Goal: Book appointment/travel/reservation

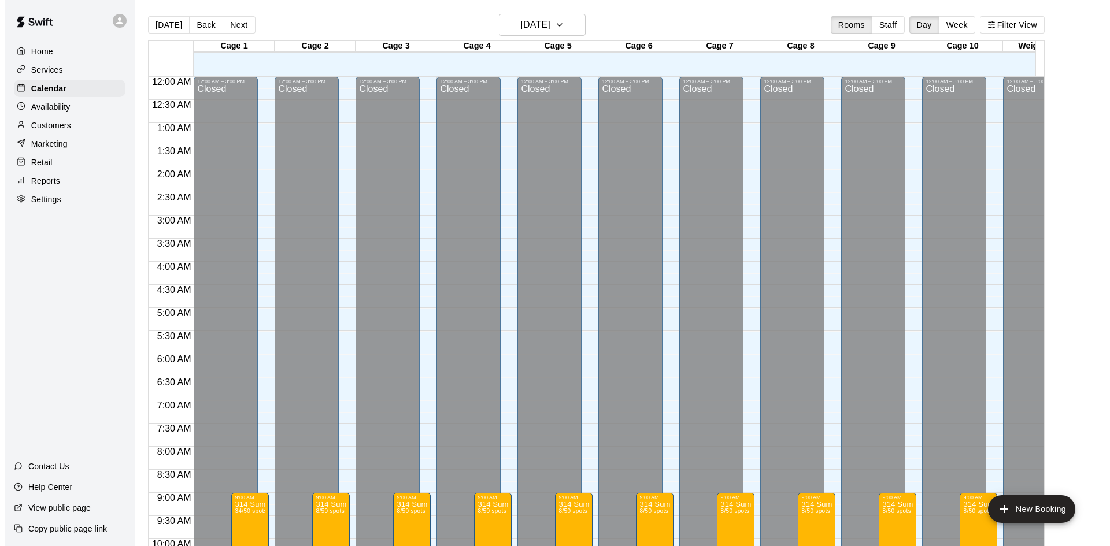
scroll to position [637, 0]
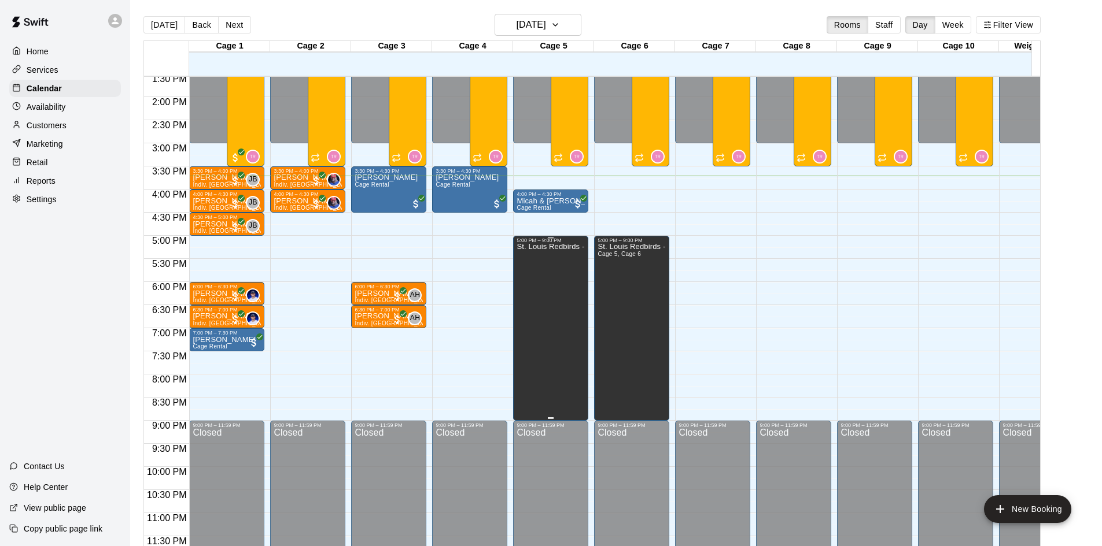
click at [527, 292] on div "St. Louis Redbirds - Bullpens" at bounding box center [550, 516] width 68 height 546
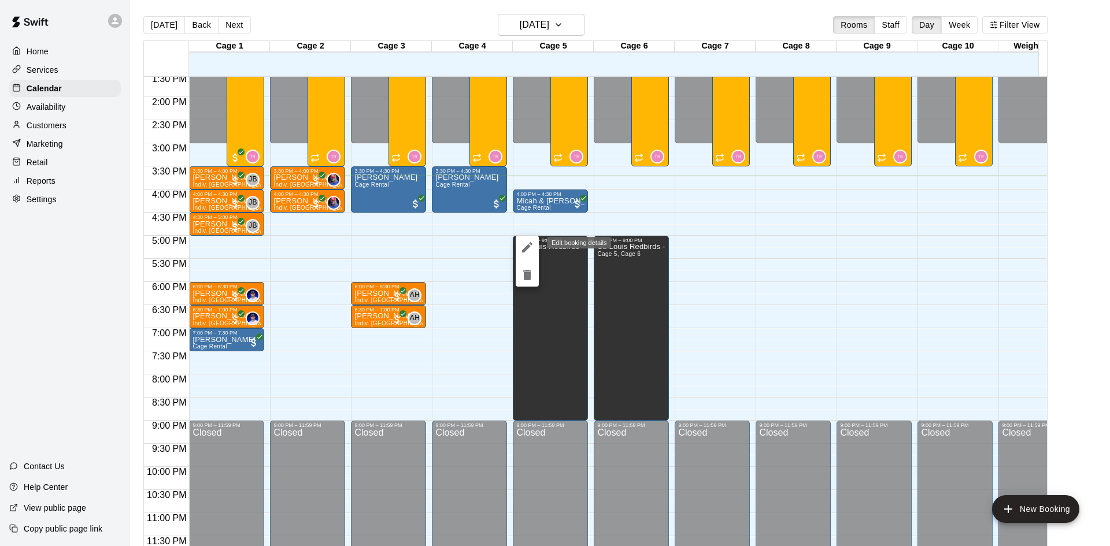
click at [520, 238] on button "edit" at bounding box center [527, 247] width 23 height 23
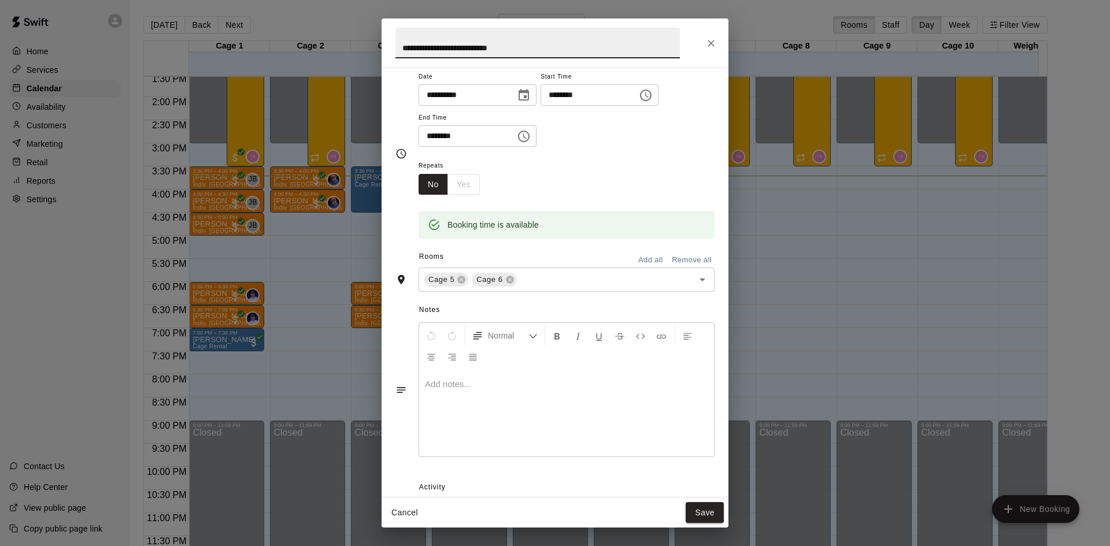
scroll to position [0, 0]
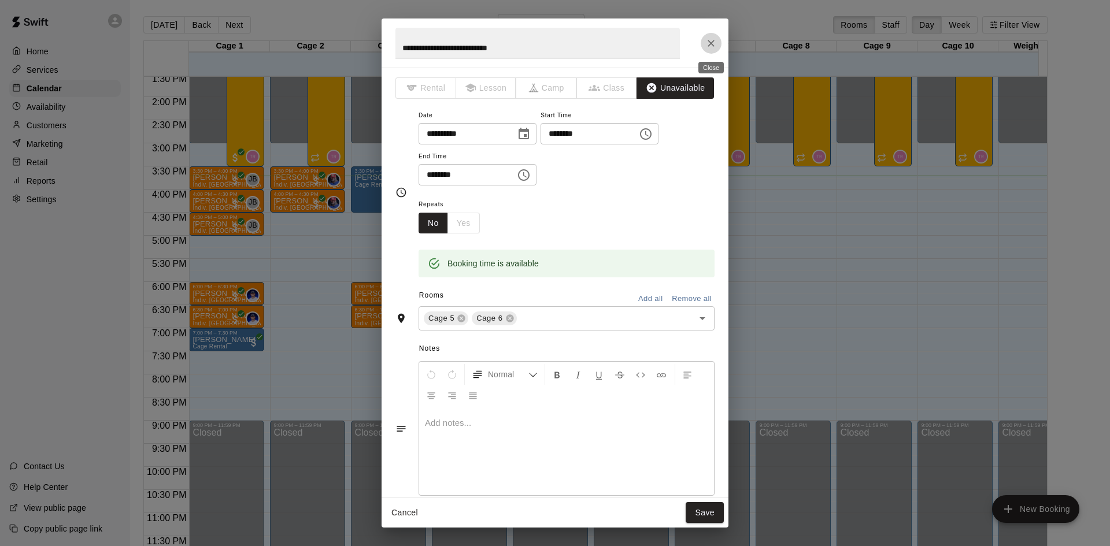
click at [709, 47] on icon "Close" at bounding box center [712, 44] width 12 height 12
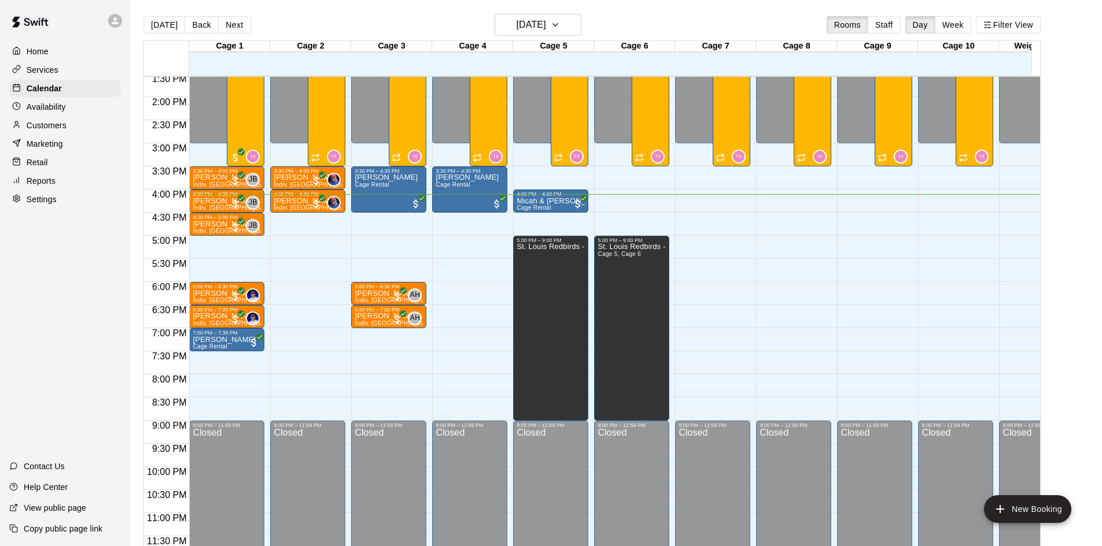
click at [600, 183] on div "12:00 AM – 3:00 PM Closed 5:00 PM – 9:00 PM St. Louis Redbirds - Bullpens Cage …" at bounding box center [631, 4] width 75 height 1110
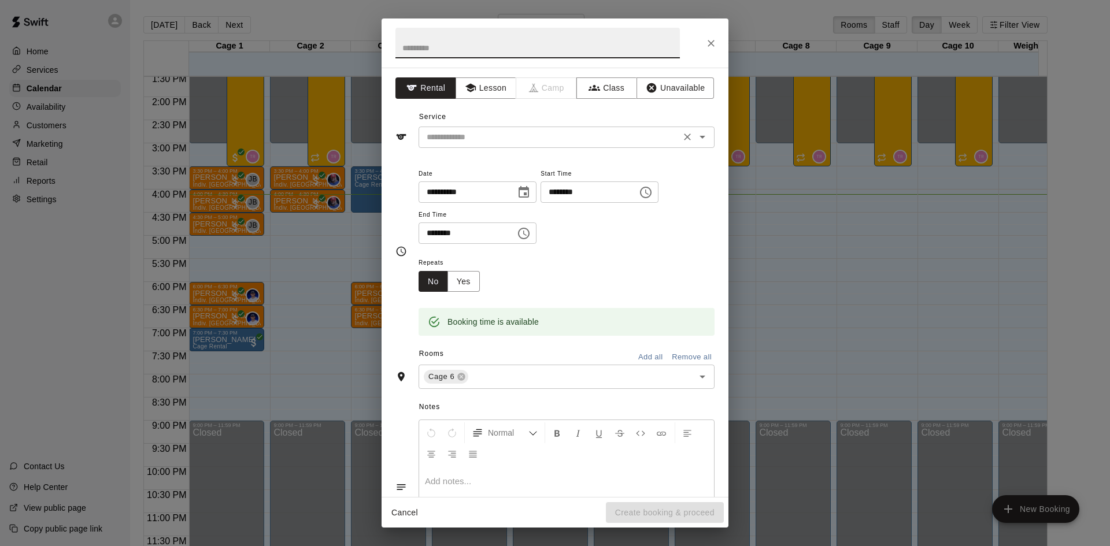
click at [467, 132] on input "text" at bounding box center [549, 137] width 255 height 14
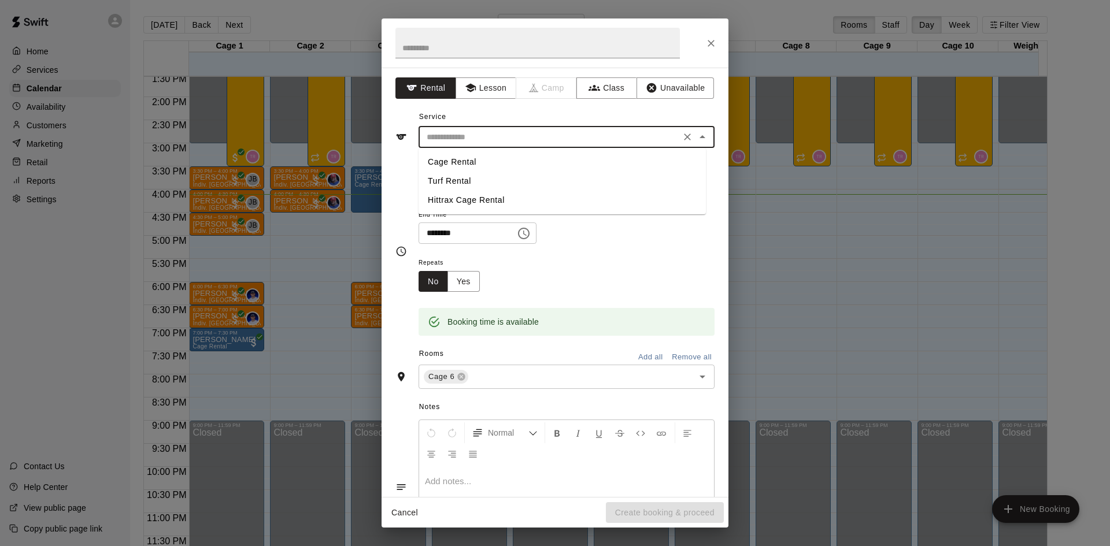
click at [460, 166] on li "Cage Rental" at bounding box center [562, 162] width 287 height 19
type input "**********"
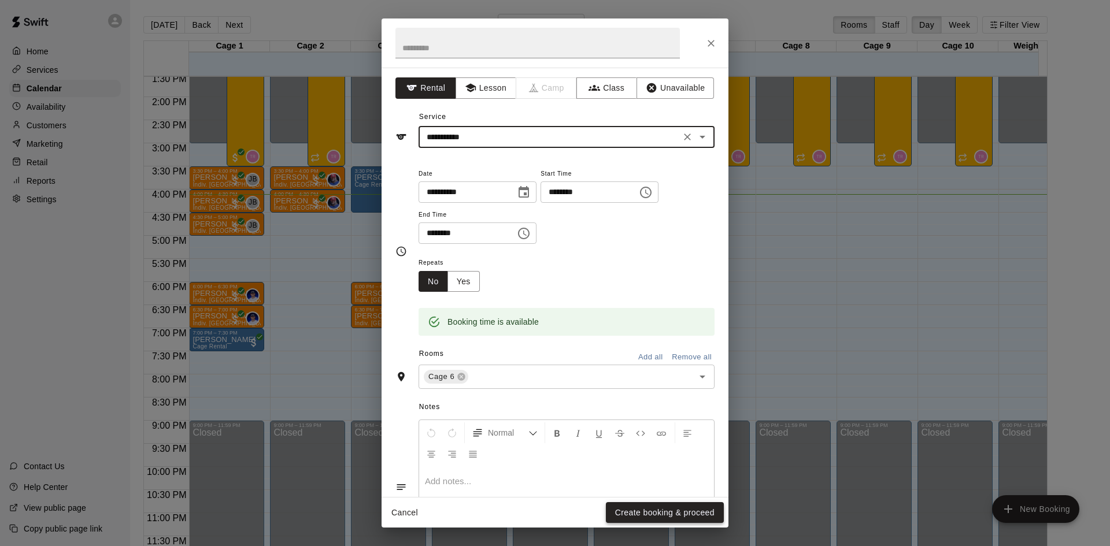
click at [648, 509] on button "Create booking & proceed" at bounding box center [665, 513] width 118 height 21
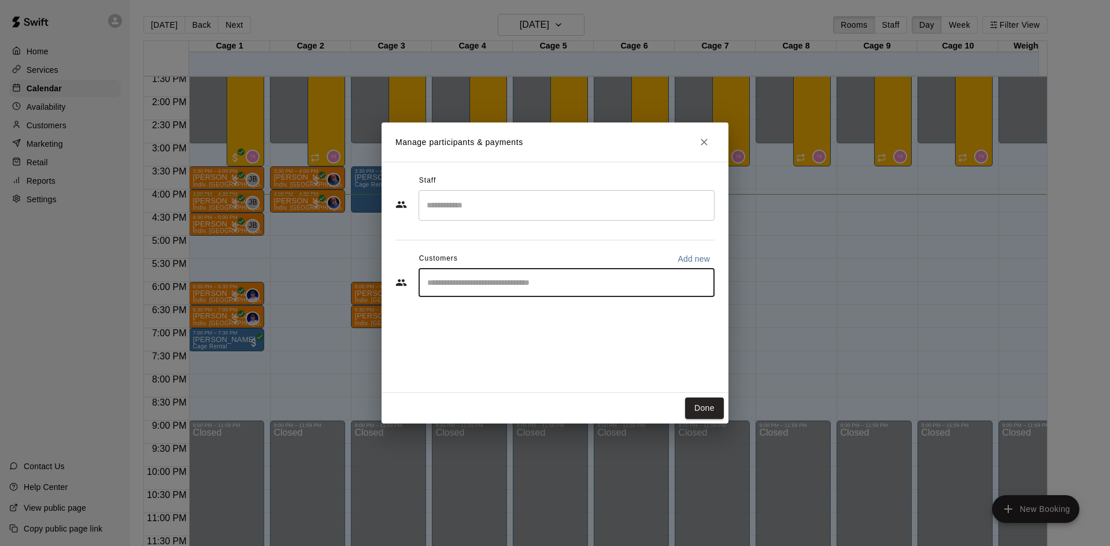
click at [515, 289] on input "Start typing to search customers..." at bounding box center [567, 283] width 286 height 12
type input "****"
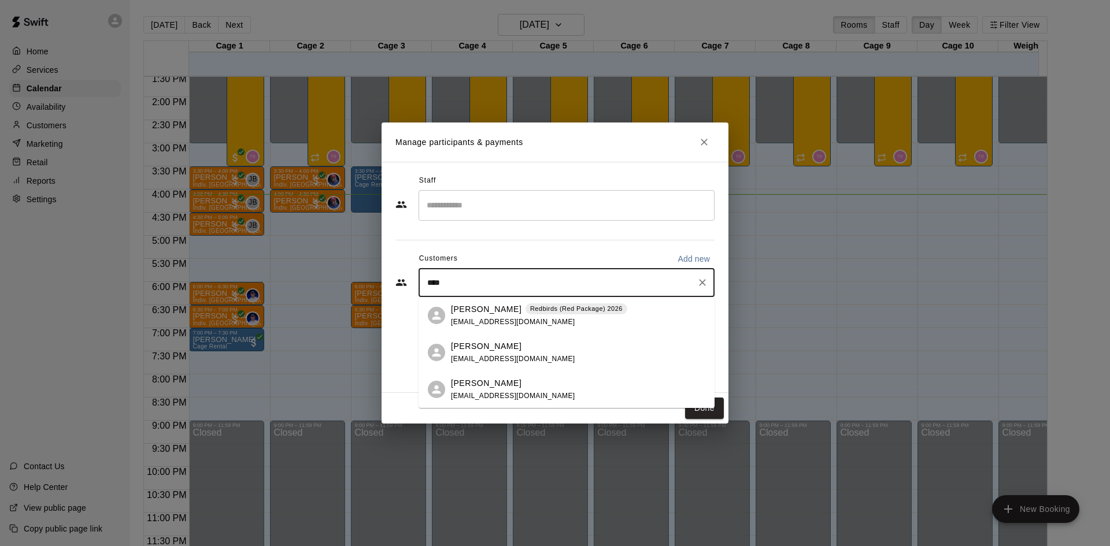
click at [461, 312] on p "[PERSON_NAME]" at bounding box center [486, 310] width 71 height 12
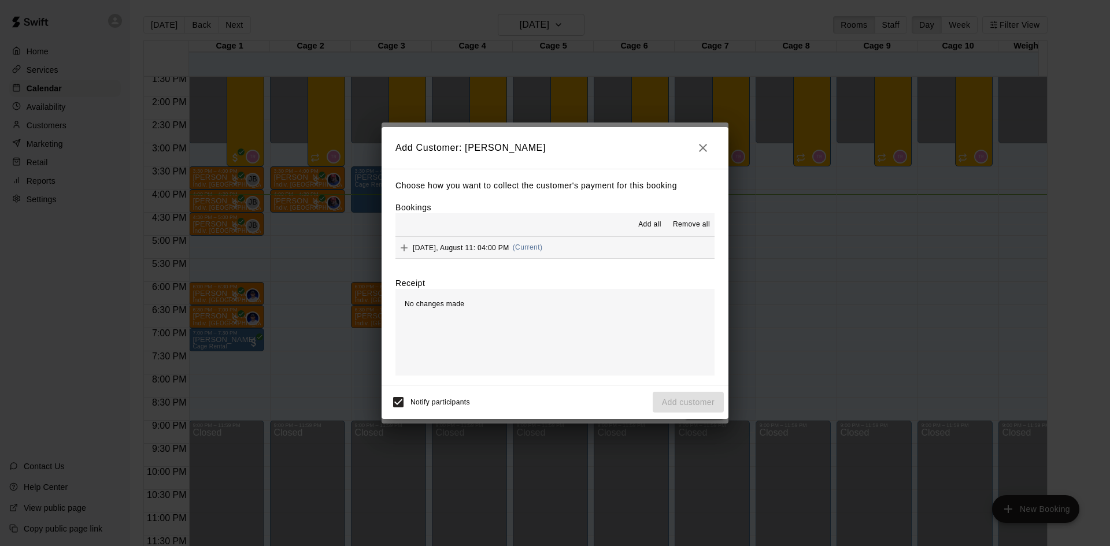
click at [653, 231] on span "Add all" at bounding box center [649, 225] width 23 height 12
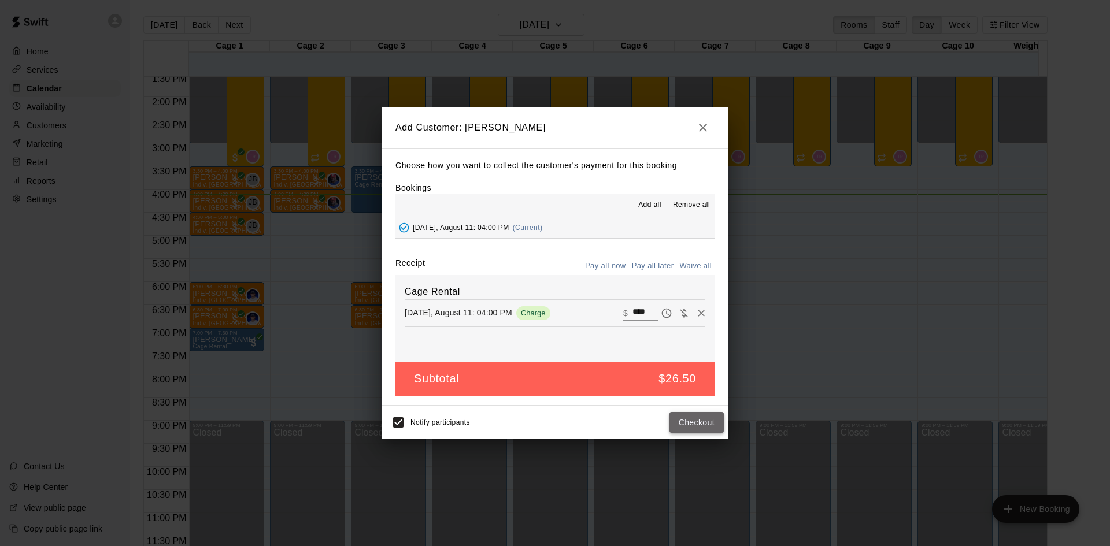
click at [700, 423] on button "Checkout" at bounding box center [697, 422] width 54 height 21
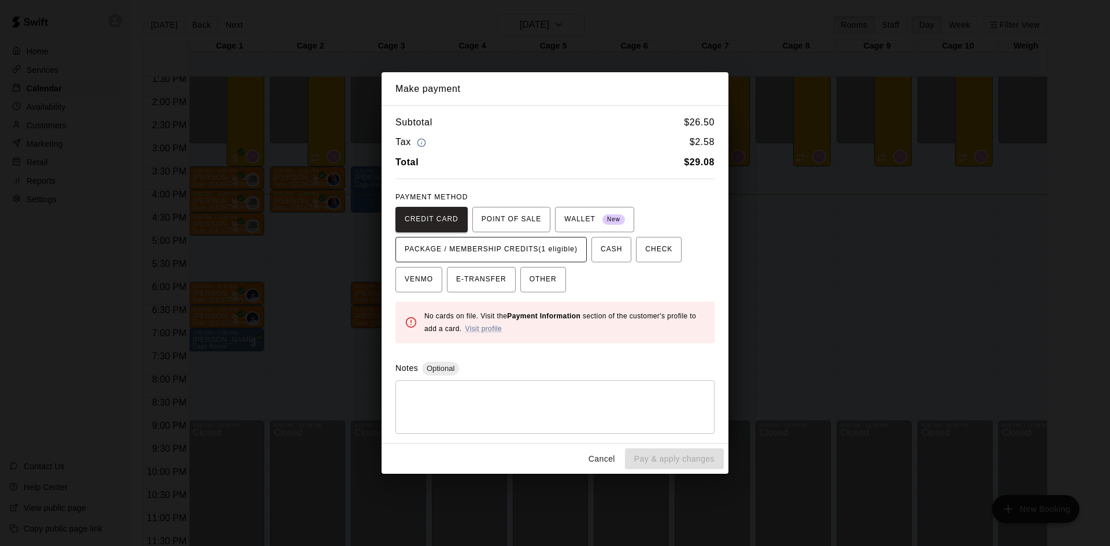
click at [525, 253] on span "PACKAGE / MEMBERSHIP CREDITS (1 eligible)" at bounding box center [491, 250] width 173 height 19
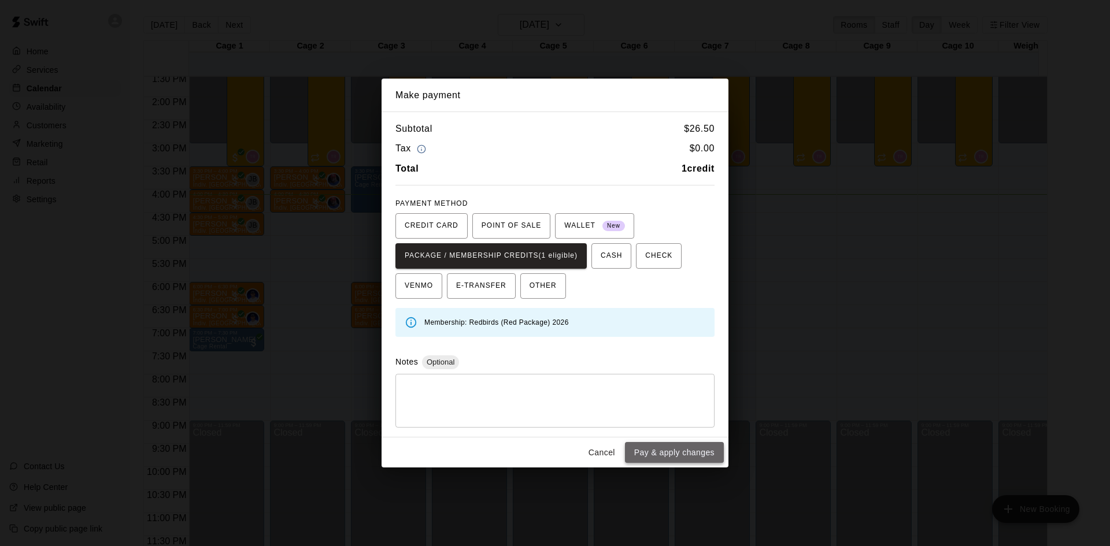
click at [670, 454] on button "Pay & apply changes" at bounding box center [674, 452] width 99 height 21
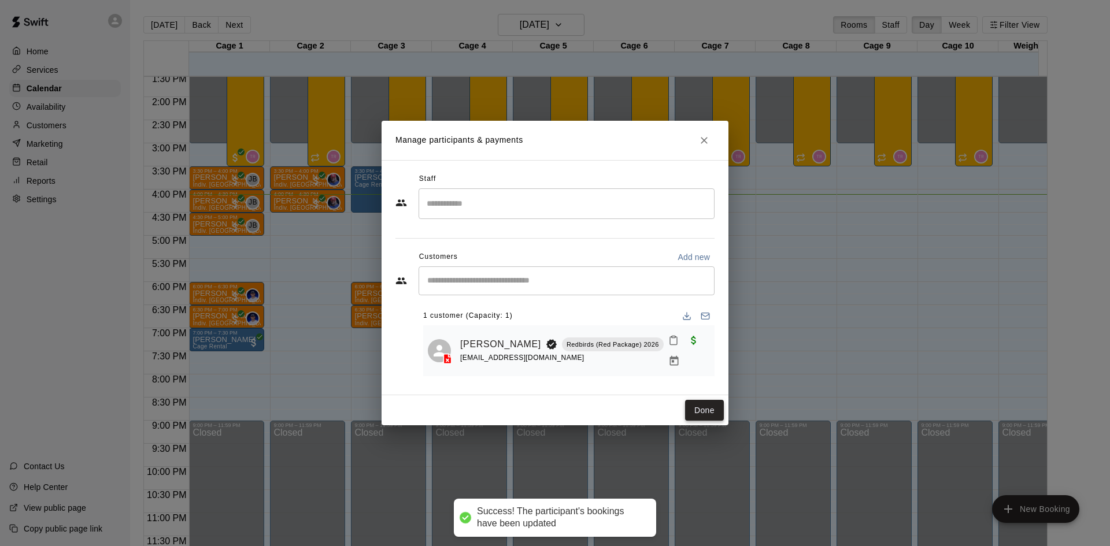
click at [708, 401] on button "Done" at bounding box center [704, 410] width 39 height 21
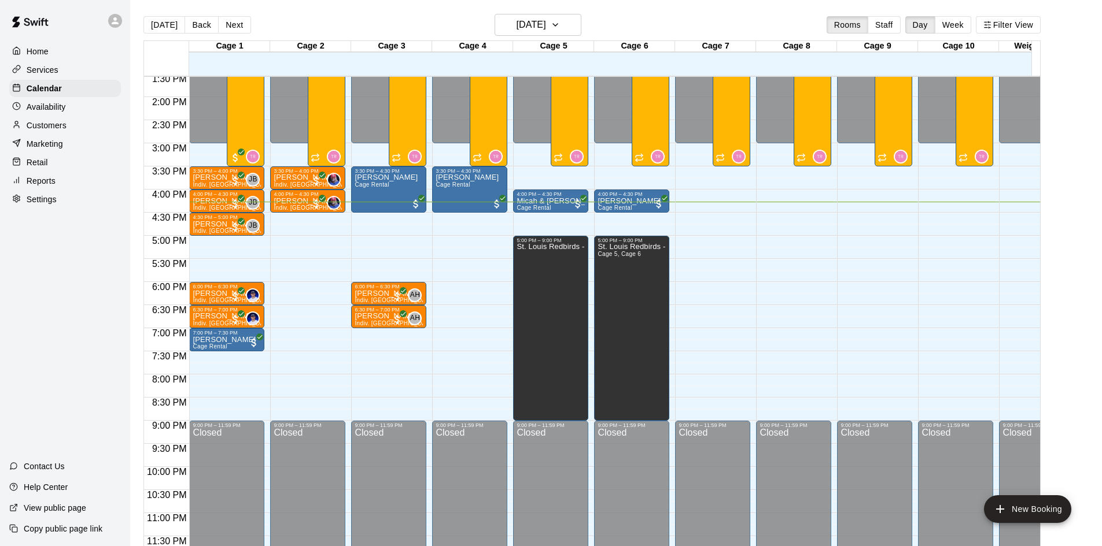
click at [356, 209] on div "12:00 AM – 3:00 PM Closed 3:30 PM – 4:30 PM [PERSON_NAME] Cage Rental 9:00 AM –…" at bounding box center [388, 4] width 75 height 1110
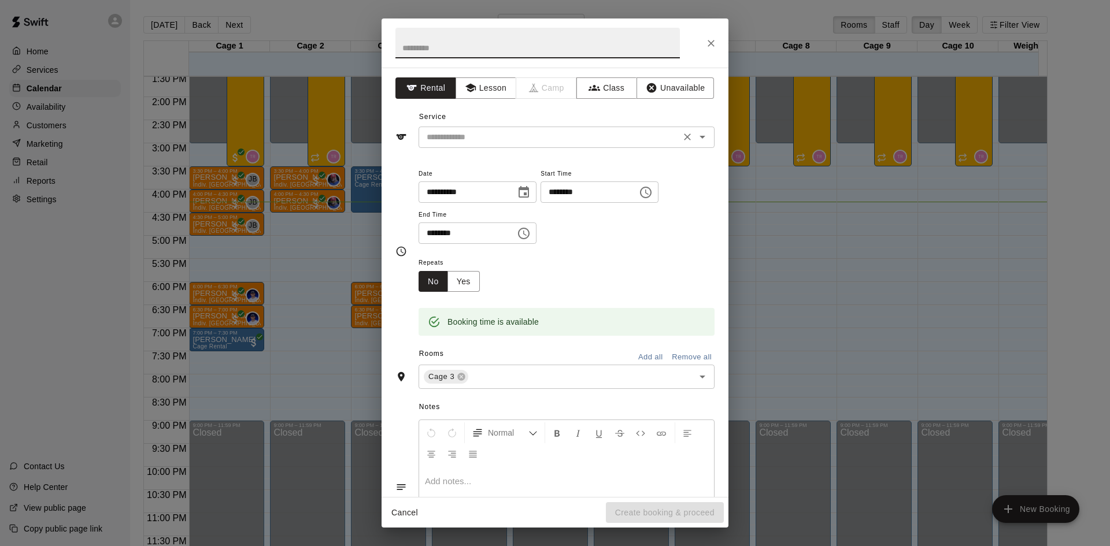
click at [467, 141] on input "text" at bounding box center [549, 137] width 255 height 14
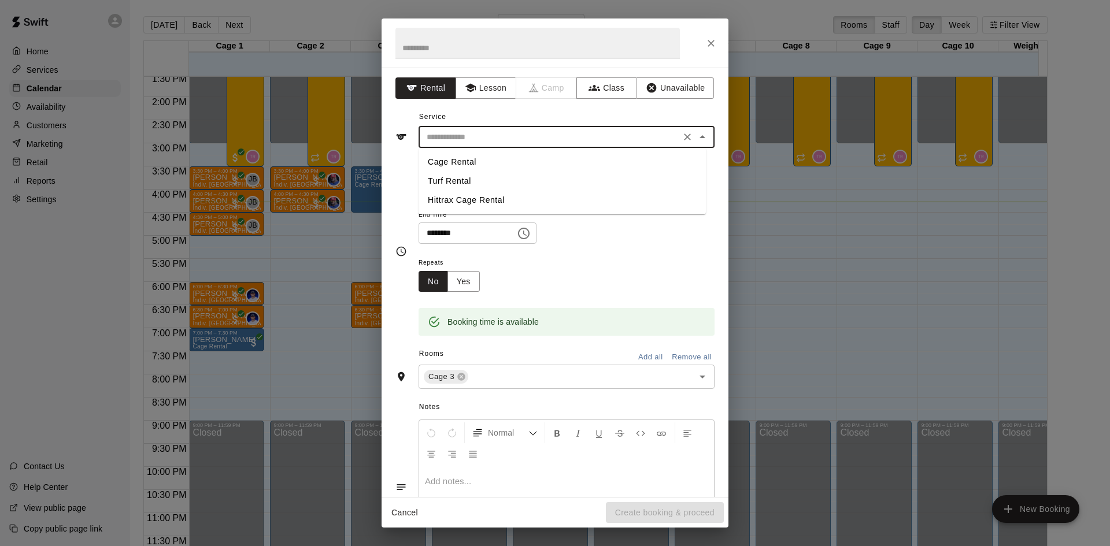
click at [453, 160] on li "Cage Rental" at bounding box center [562, 162] width 287 height 19
type input "**********"
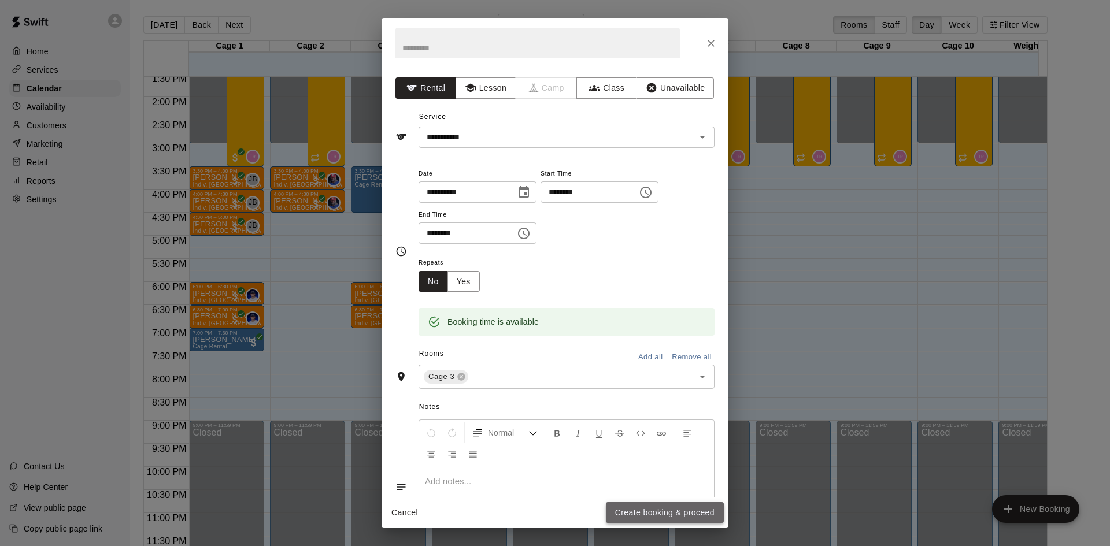
click at [666, 514] on button "Create booking & proceed" at bounding box center [665, 513] width 118 height 21
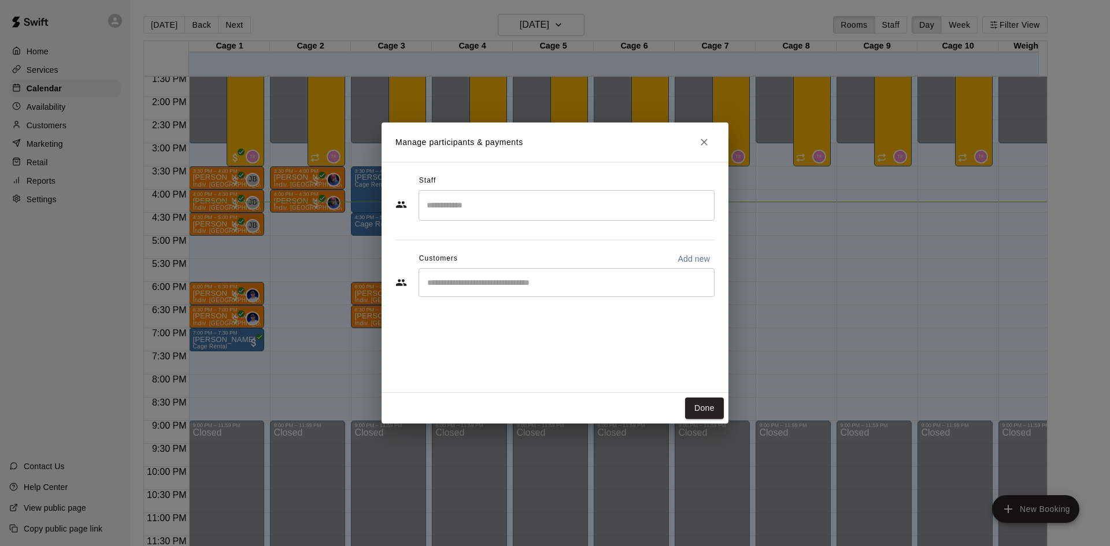
drag, startPoint x: 483, startPoint y: 282, endPoint x: 490, endPoint y: 277, distance: 8.2
click at [485, 280] on input "Start typing to search customers..." at bounding box center [567, 283] width 286 height 12
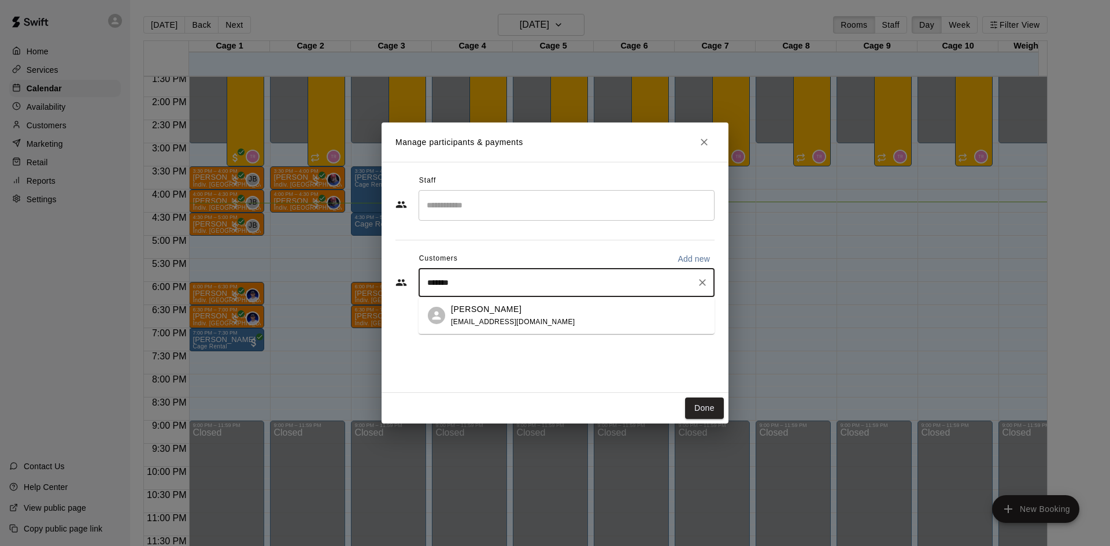
type input "********"
click at [478, 323] on span "[EMAIL_ADDRESS][DOMAIN_NAME]" at bounding box center [513, 322] width 124 height 8
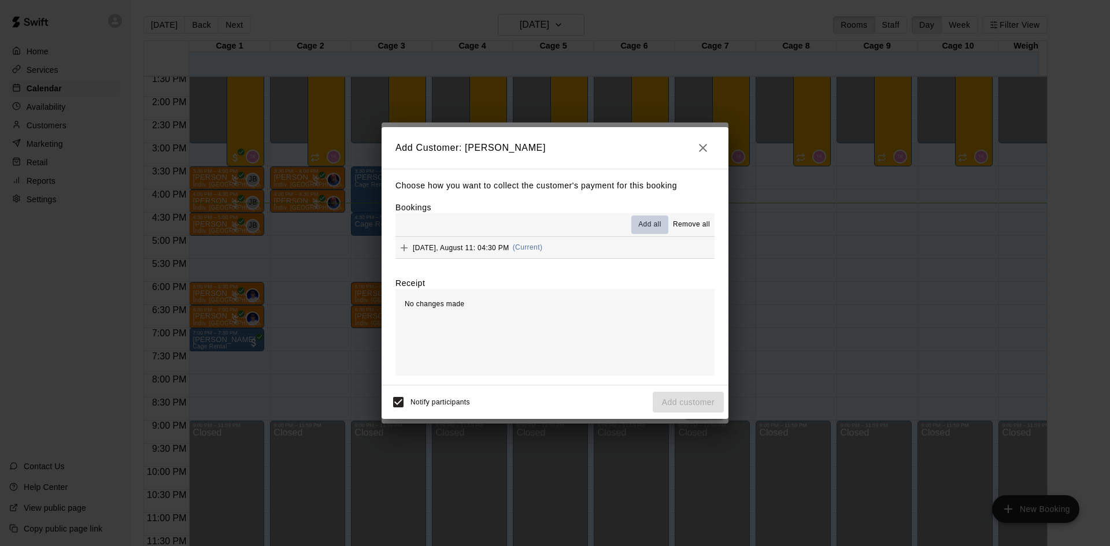
click at [639, 219] on button "Add all" at bounding box center [649, 225] width 37 height 19
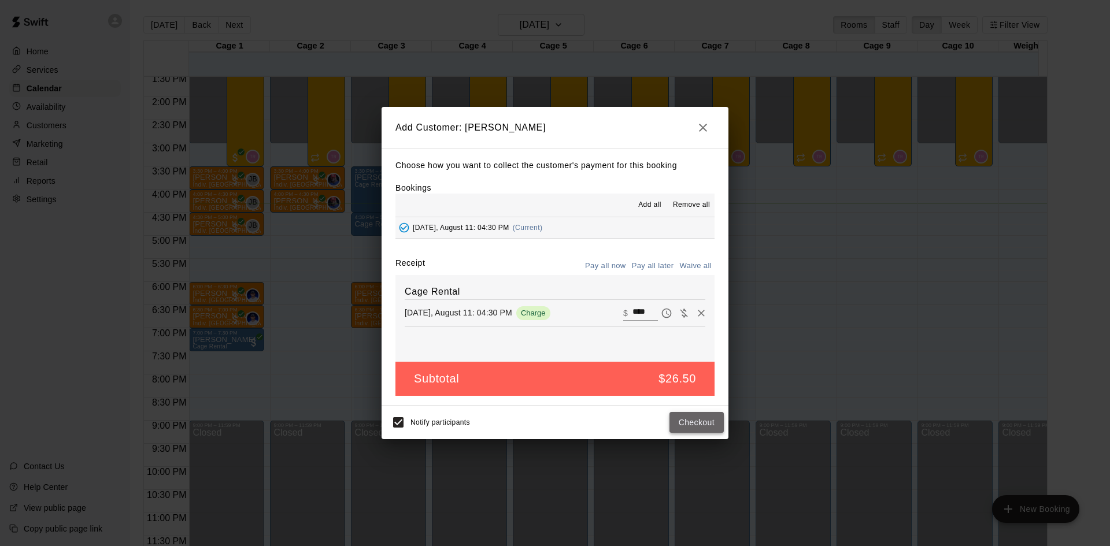
click at [701, 425] on button "Checkout" at bounding box center [697, 422] width 54 height 21
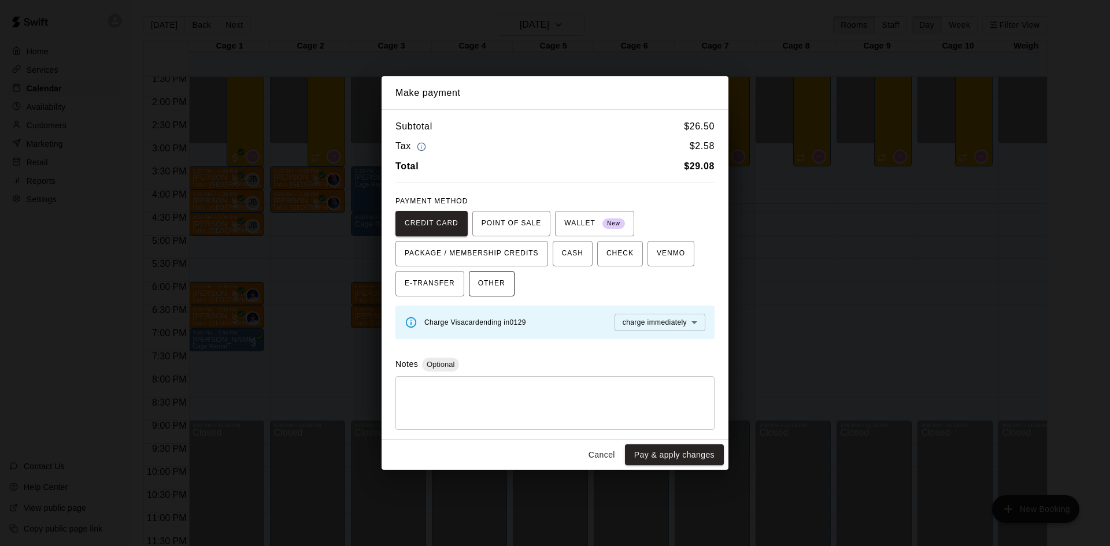
click at [494, 286] on span "OTHER" at bounding box center [491, 284] width 27 height 19
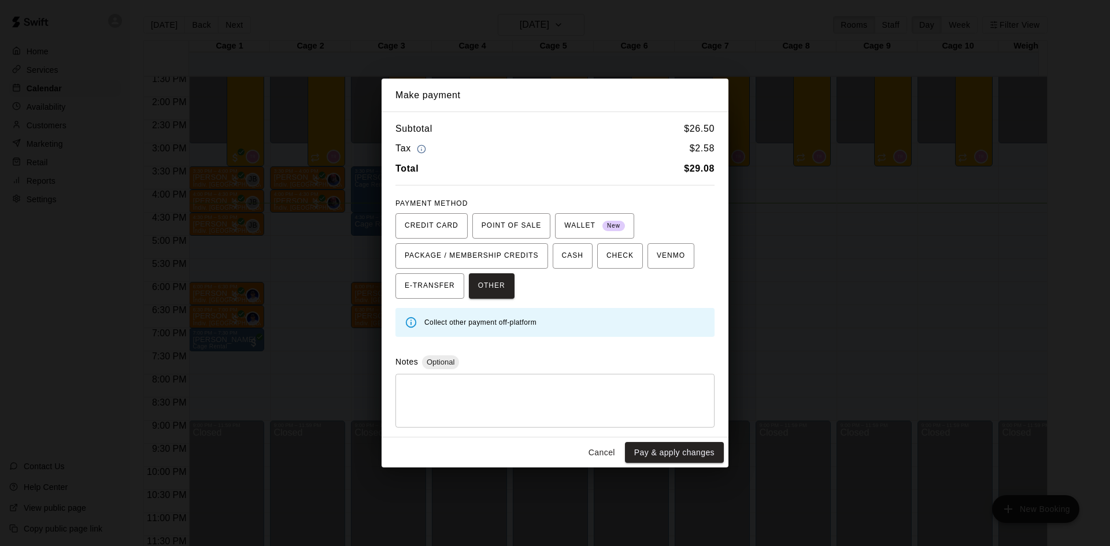
click at [589, 447] on button "Cancel" at bounding box center [601, 452] width 37 height 21
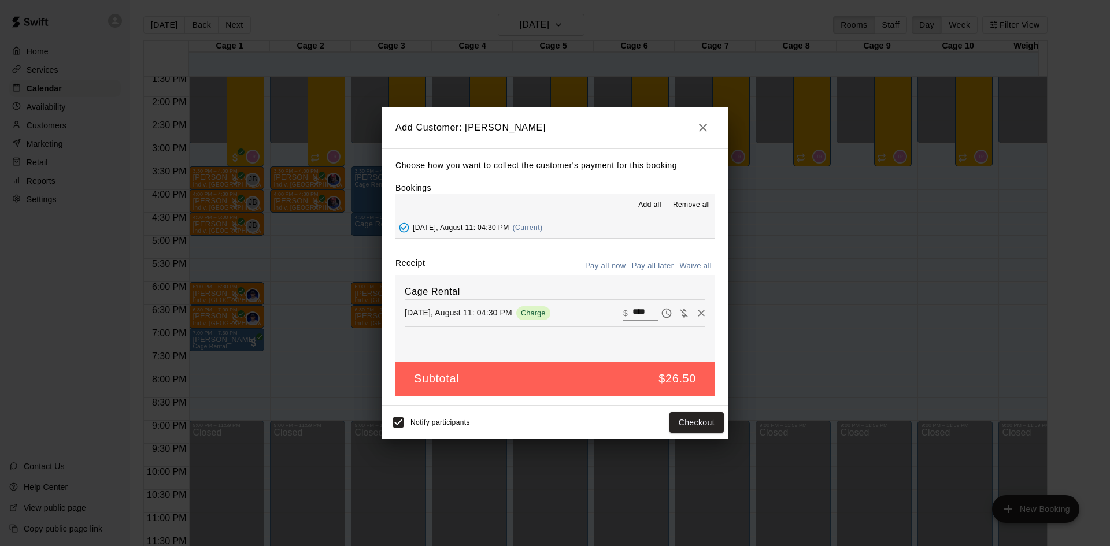
click at [696, 265] on button "Waive all" at bounding box center [696, 266] width 38 height 18
type input "*"
click at [680, 414] on button "Add customer" at bounding box center [688, 422] width 71 height 21
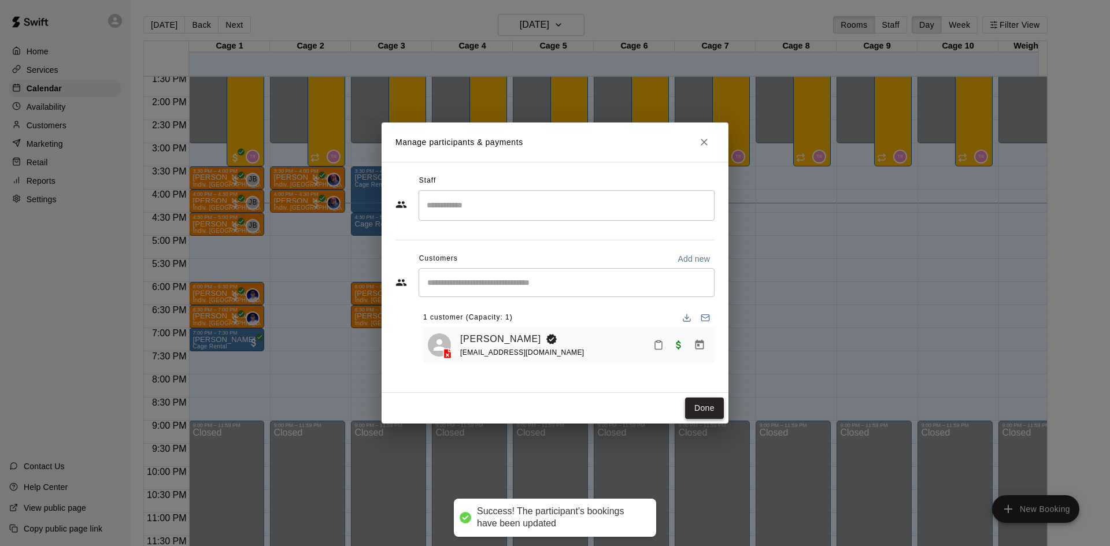
click at [710, 411] on button "Done" at bounding box center [704, 408] width 39 height 21
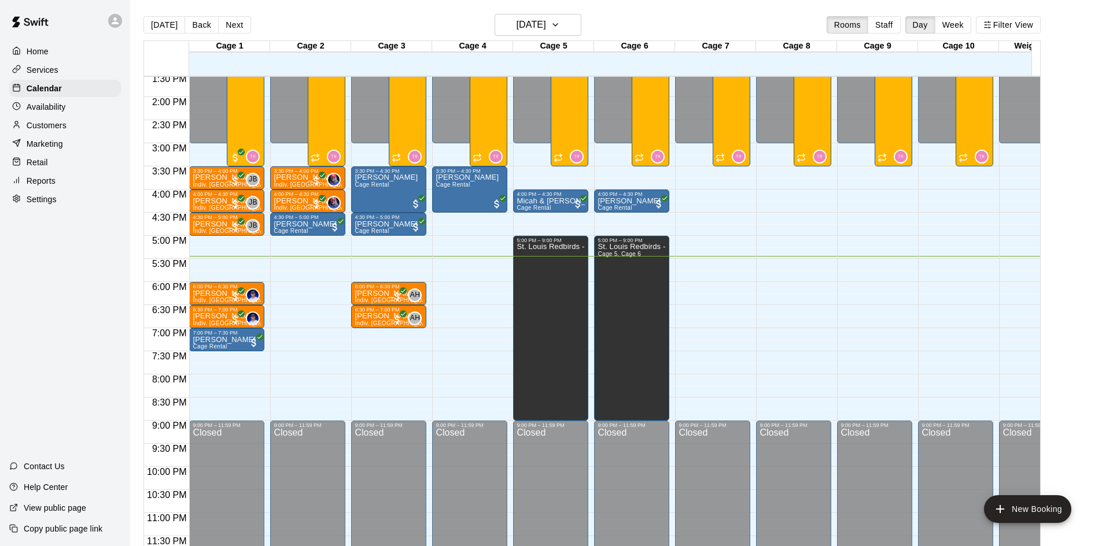
click at [435, 253] on div "12:00 AM – 3:00 PM Closed 3:30 PM – 4:30 PM [PERSON_NAME] Cage Rental 9:00 AM –…" at bounding box center [469, 4] width 75 height 1110
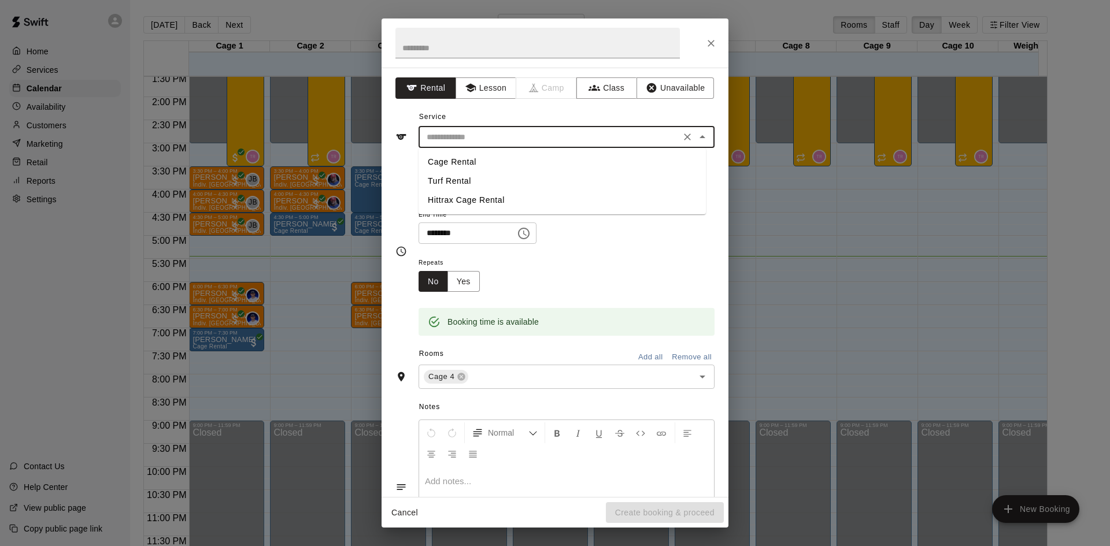
click at [461, 134] on input "text" at bounding box center [549, 137] width 255 height 14
click at [459, 157] on li "Cage Rental" at bounding box center [562, 162] width 287 height 19
type input "**********"
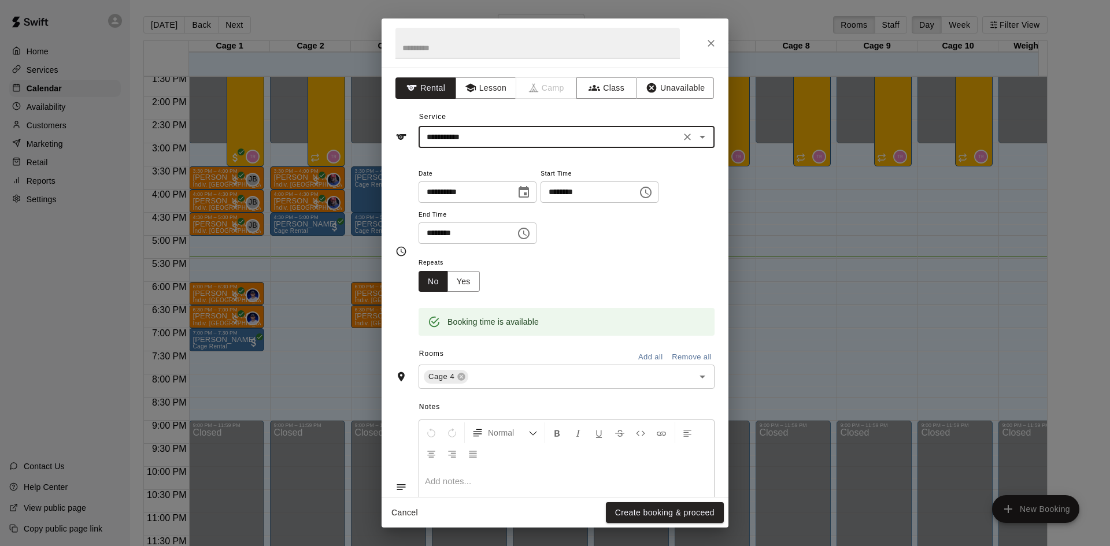
click at [647, 495] on div at bounding box center [566, 510] width 295 height 87
click at [648, 505] on button "Create booking & proceed" at bounding box center [665, 513] width 118 height 21
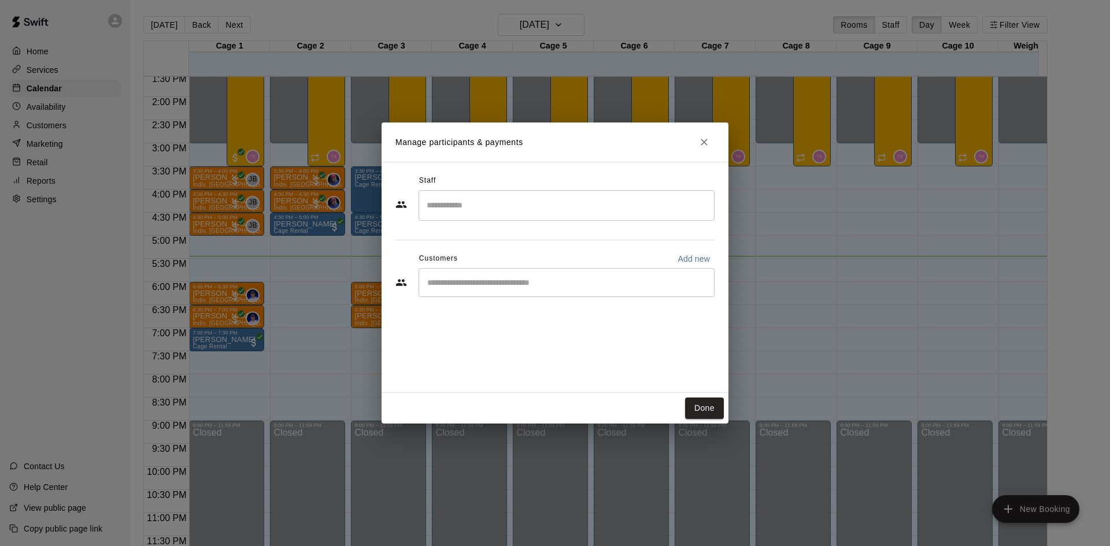
click at [503, 290] on div "​" at bounding box center [567, 282] width 296 height 29
type input "***"
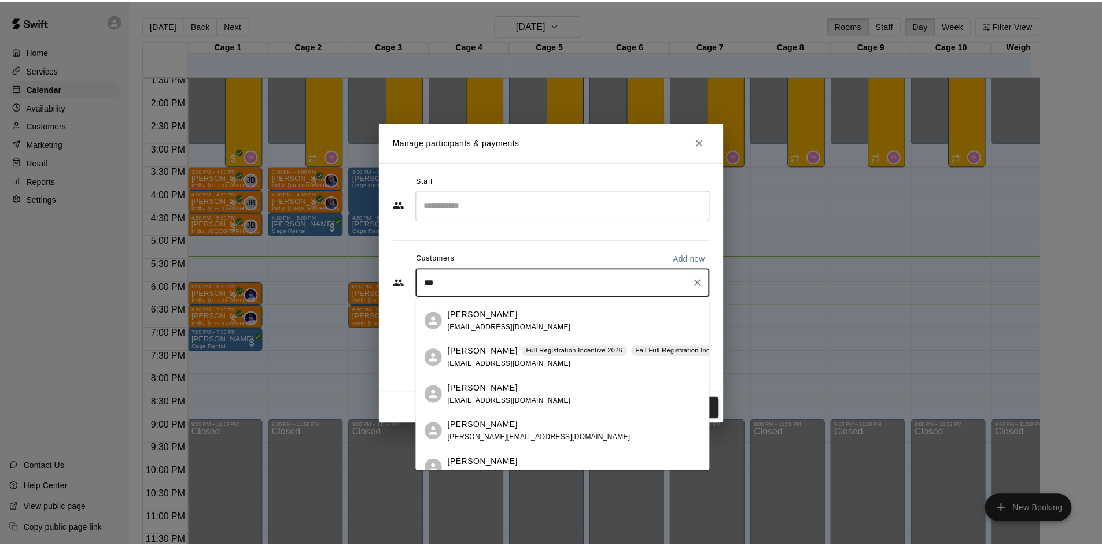
scroll to position [925, 0]
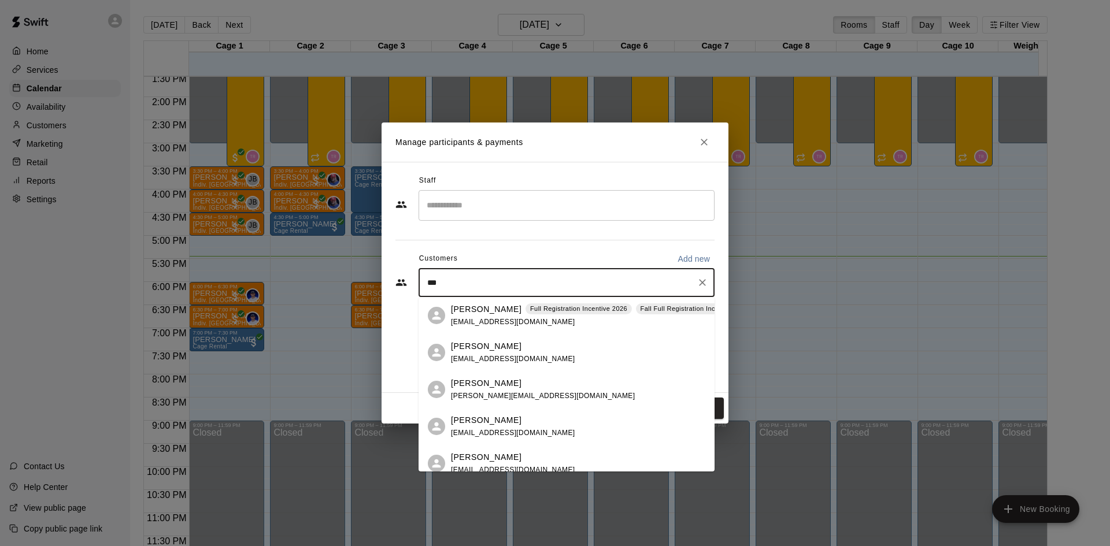
click at [580, 323] on div "[PERSON_NAME] Full Registration Incentive 2026 Fall Full Registration Incentive…" at bounding box center [656, 316] width 410 height 25
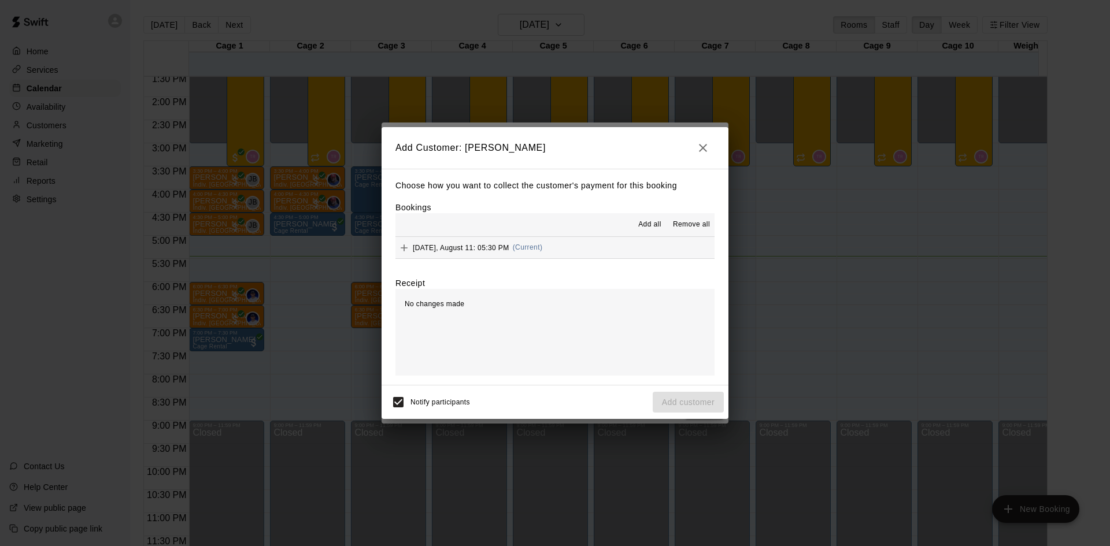
click at [649, 231] on span "Add all" at bounding box center [649, 225] width 23 height 12
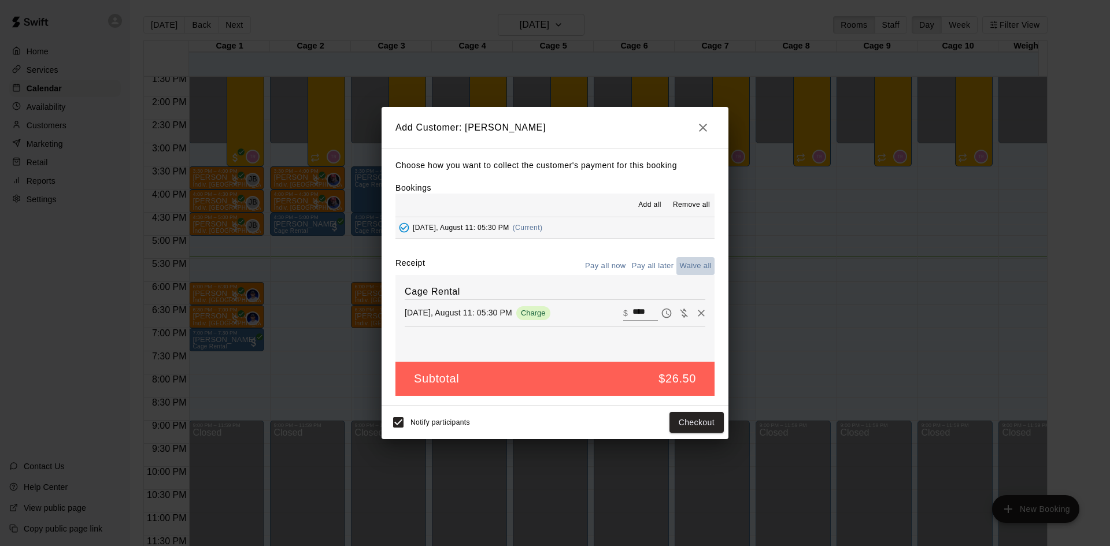
click at [686, 261] on button "Waive all" at bounding box center [696, 266] width 38 height 18
type input "*"
click at [697, 425] on button "Add customer" at bounding box center [688, 422] width 71 height 21
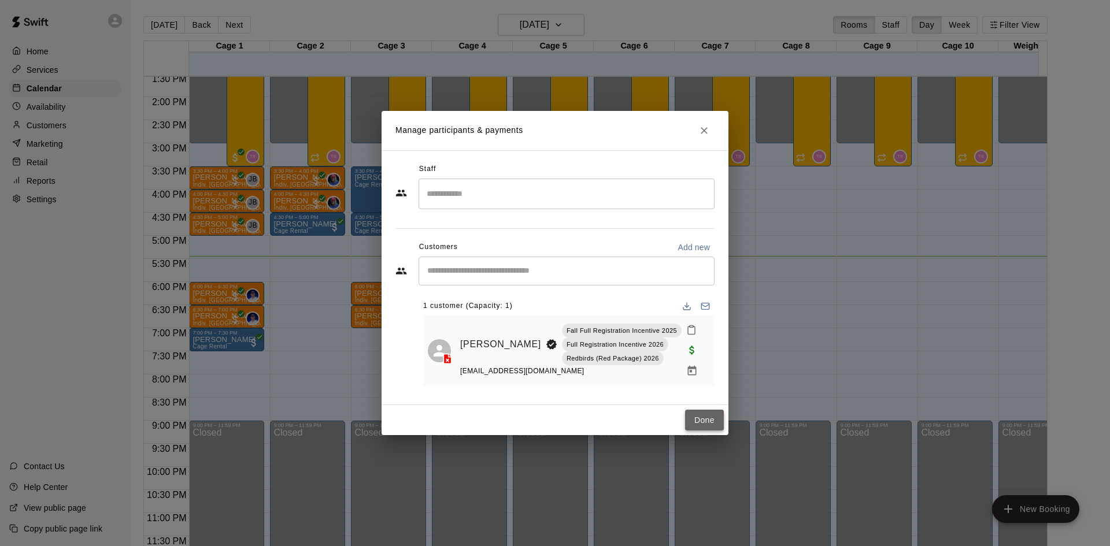
click at [700, 419] on button "Done" at bounding box center [704, 420] width 39 height 21
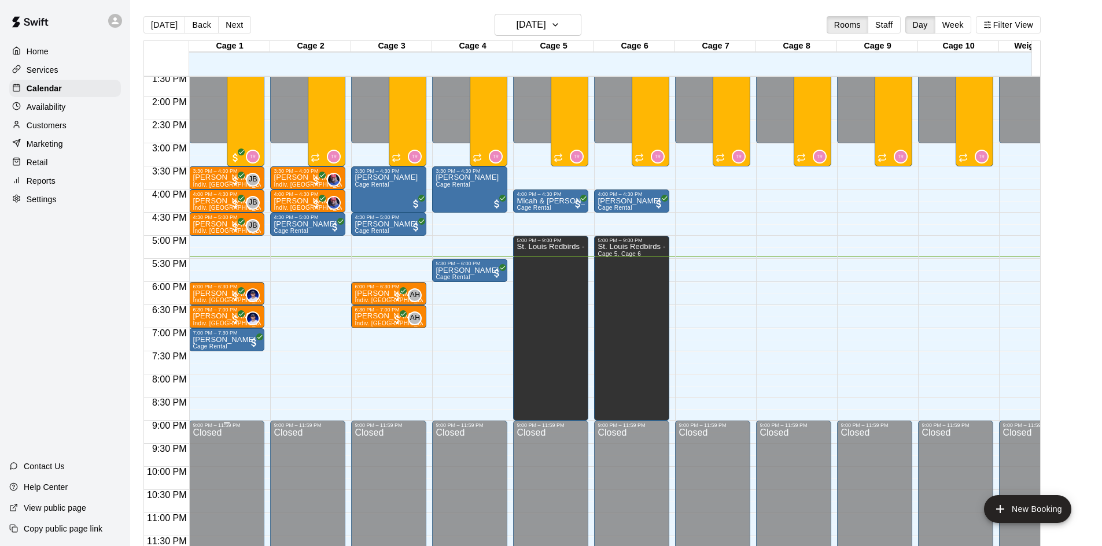
drag, startPoint x: 675, startPoint y: 381, endPoint x: 206, endPoint y: 475, distance: 478.8
drag, startPoint x: 206, startPoint y: 475, endPoint x: 281, endPoint y: 67, distance: 415.1
click at [281, 67] on div at bounding box center [310, 70] width 81 height 12
